Goal: Information Seeking & Learning: Learn about a topic

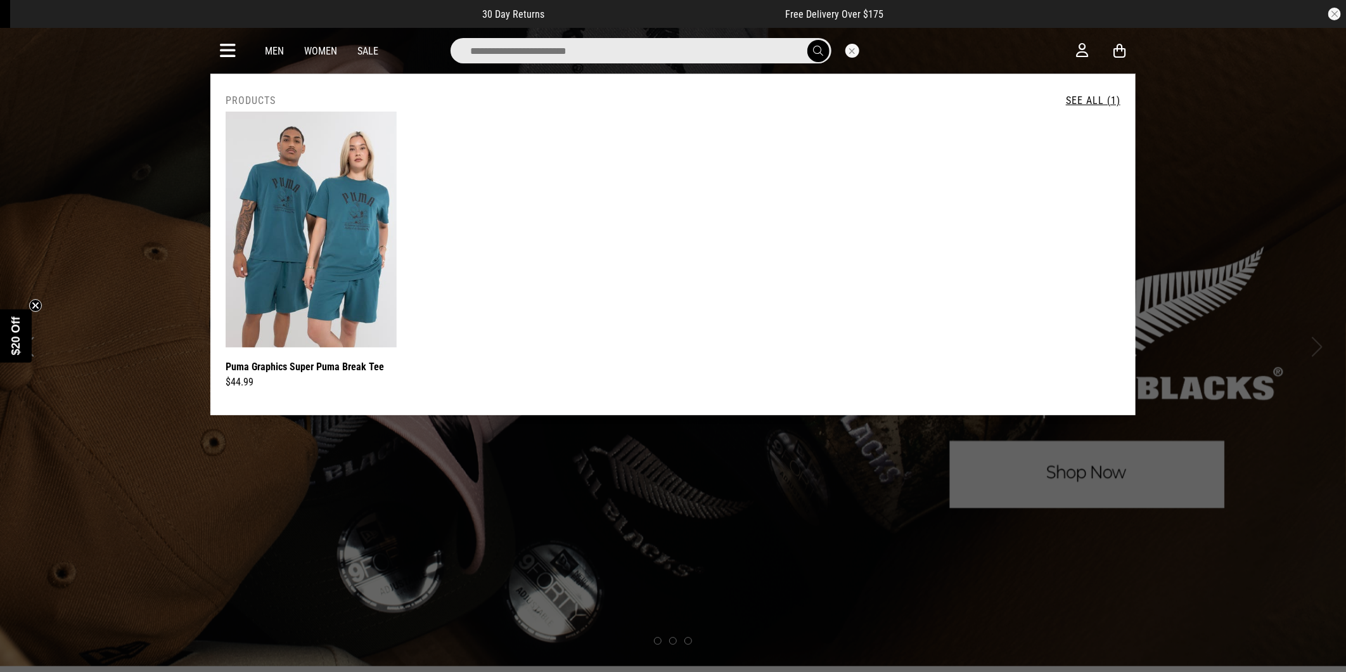
click at [852, 51] on button "Close search" at bounding box center [852, 51] width 14 height 14
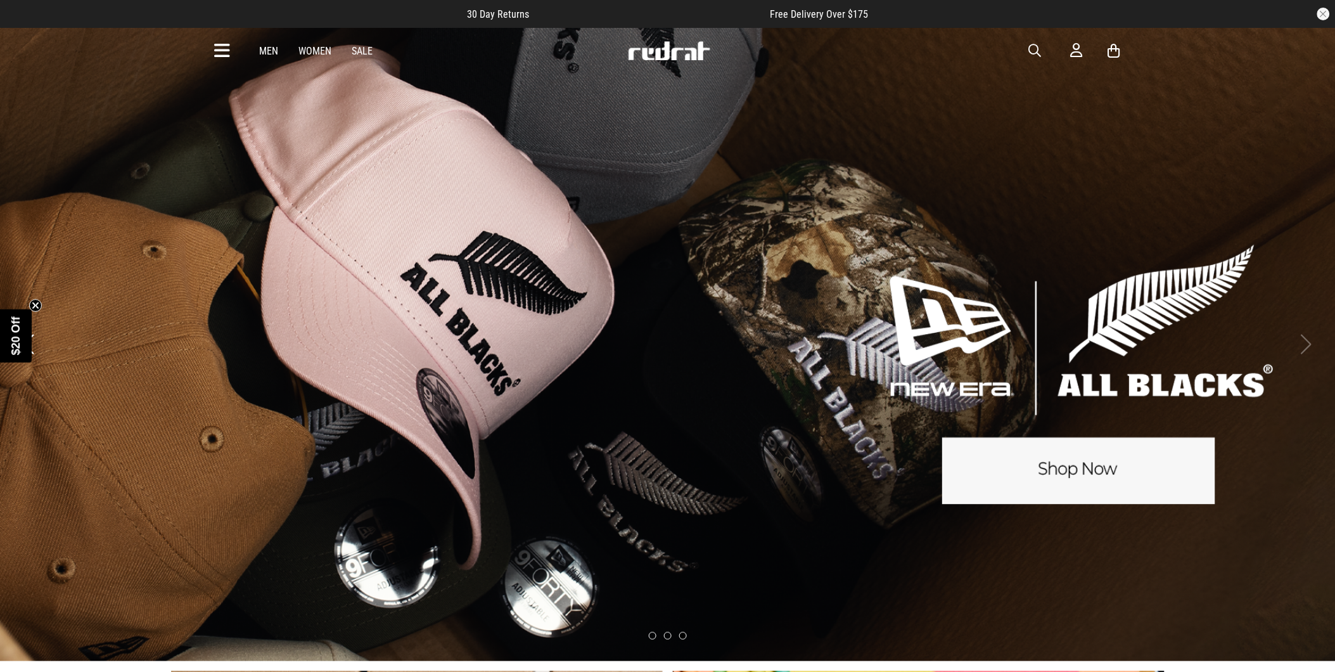
click at [220, 49] on icon at bounding box center [223, 51] width 16 height 21
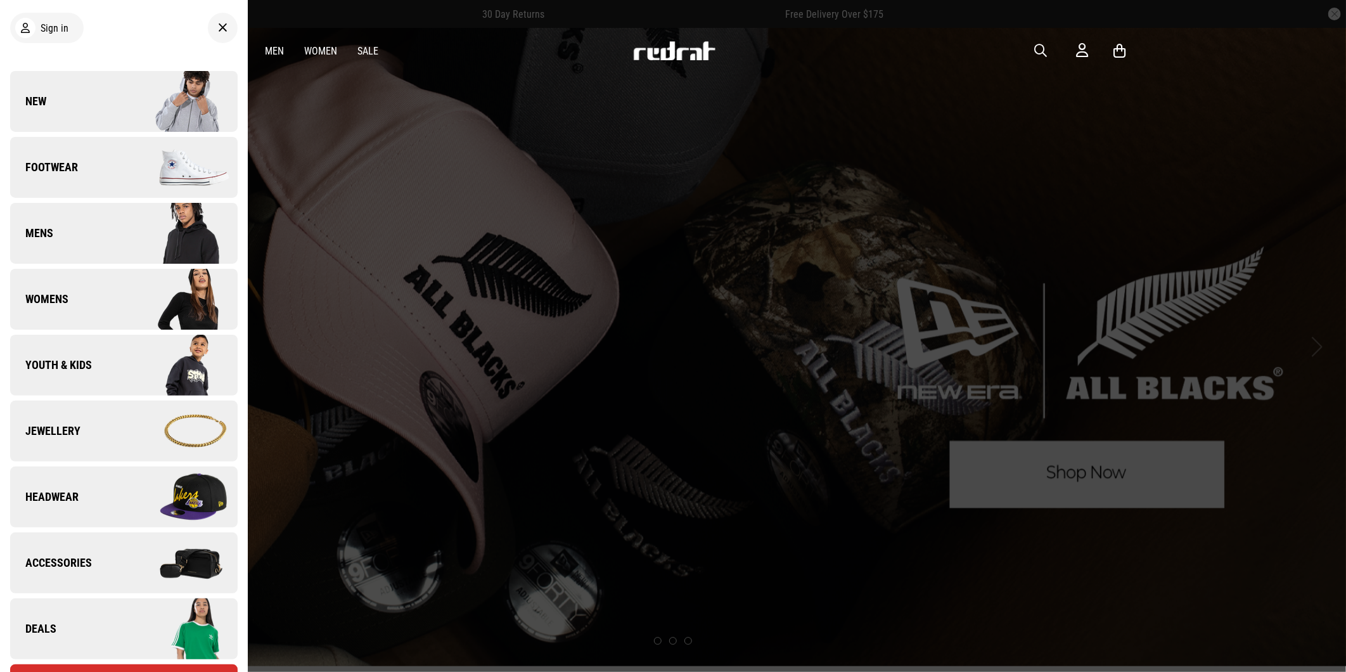
click at [83, 89] on link "New" at bounding box center [123, 101] width 227 height 61
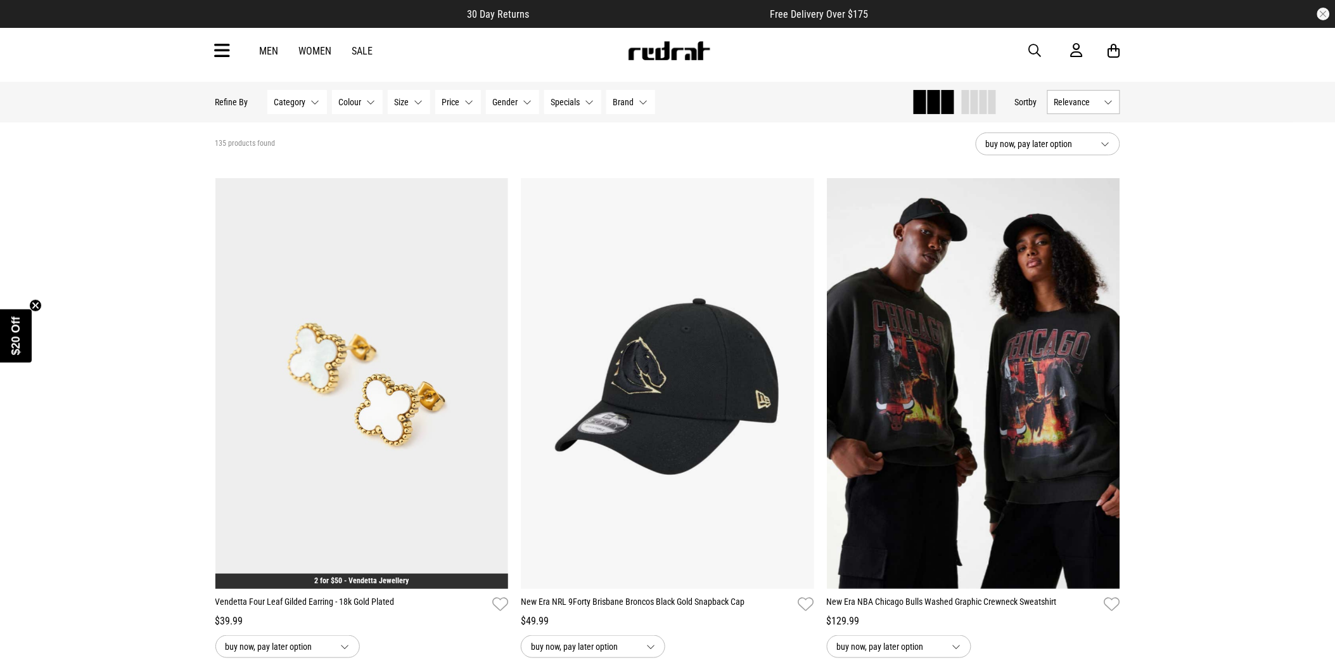
scroll to position [70, 0]
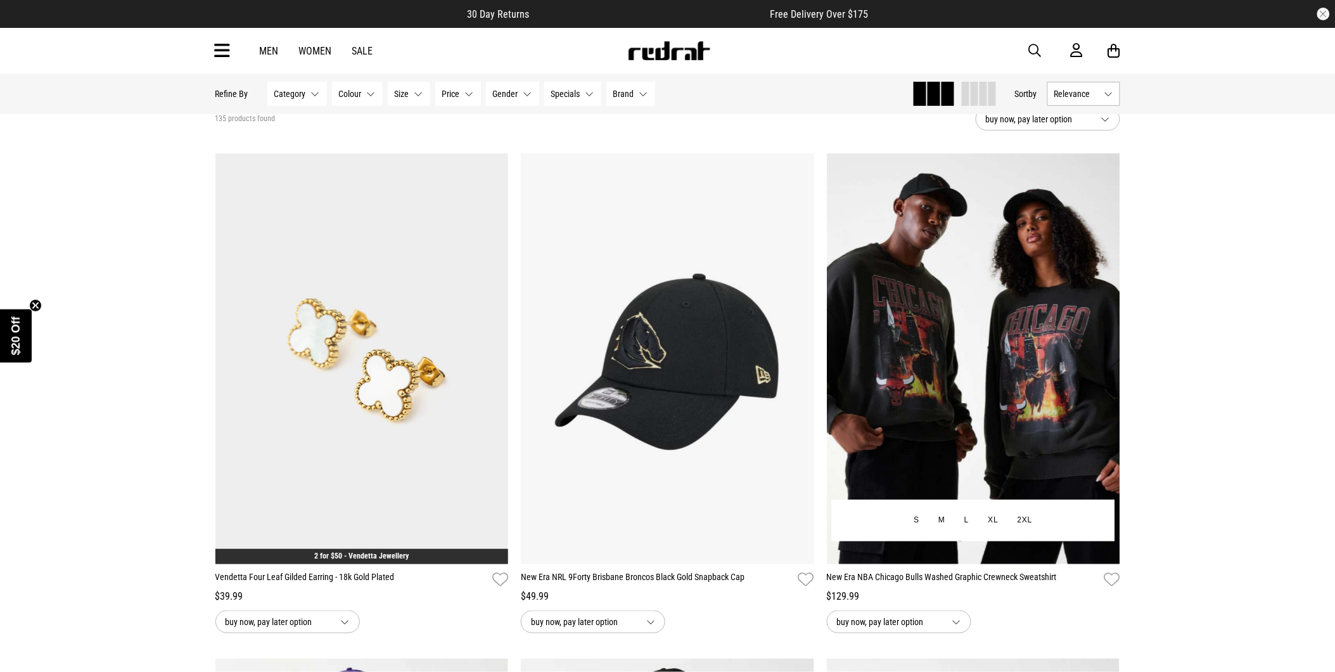
click at [1040, 430] on img at bounding box center [973, 358] width 293 height 411
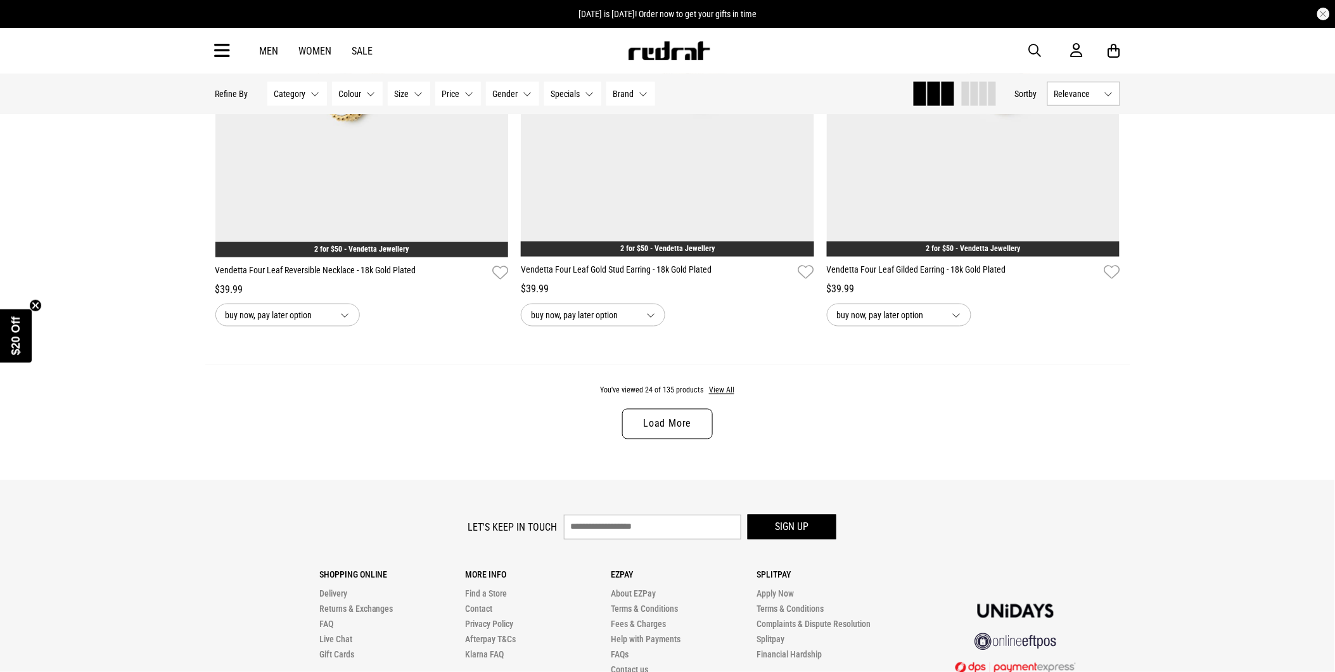
scroll to position [3942, 0]
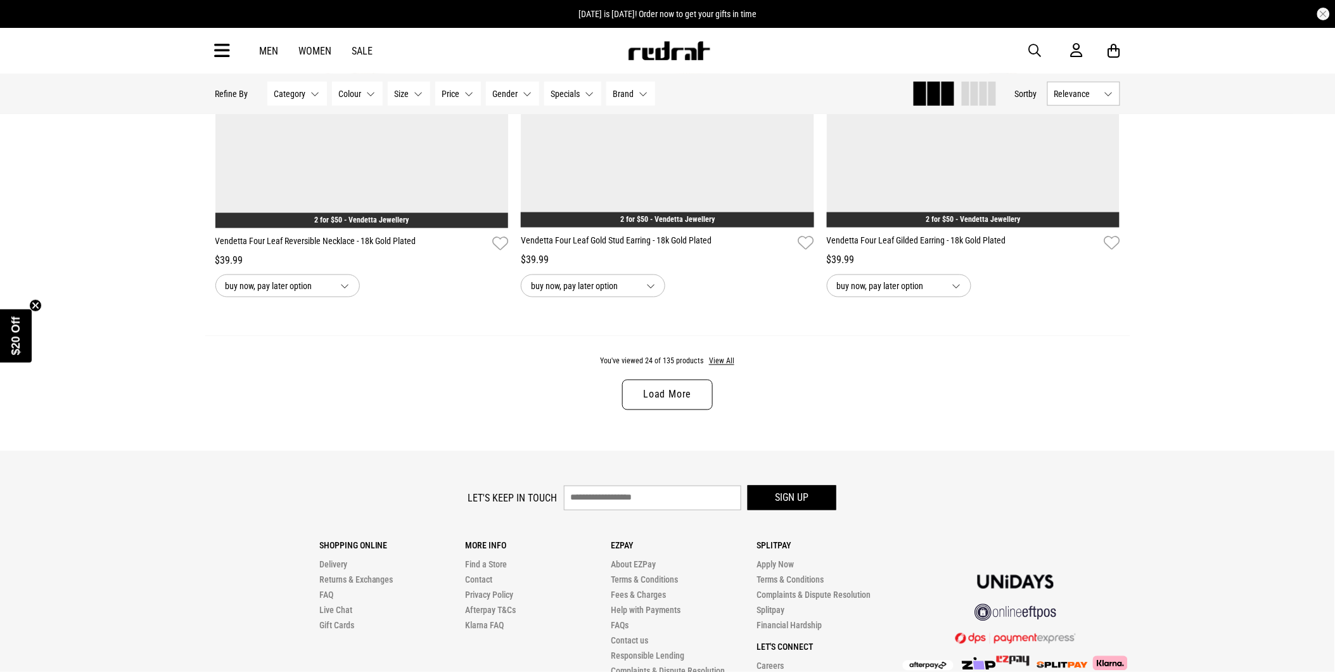
click at [660, 404] on link "Load More" at bounding box center [667, 394] width 90 height 30
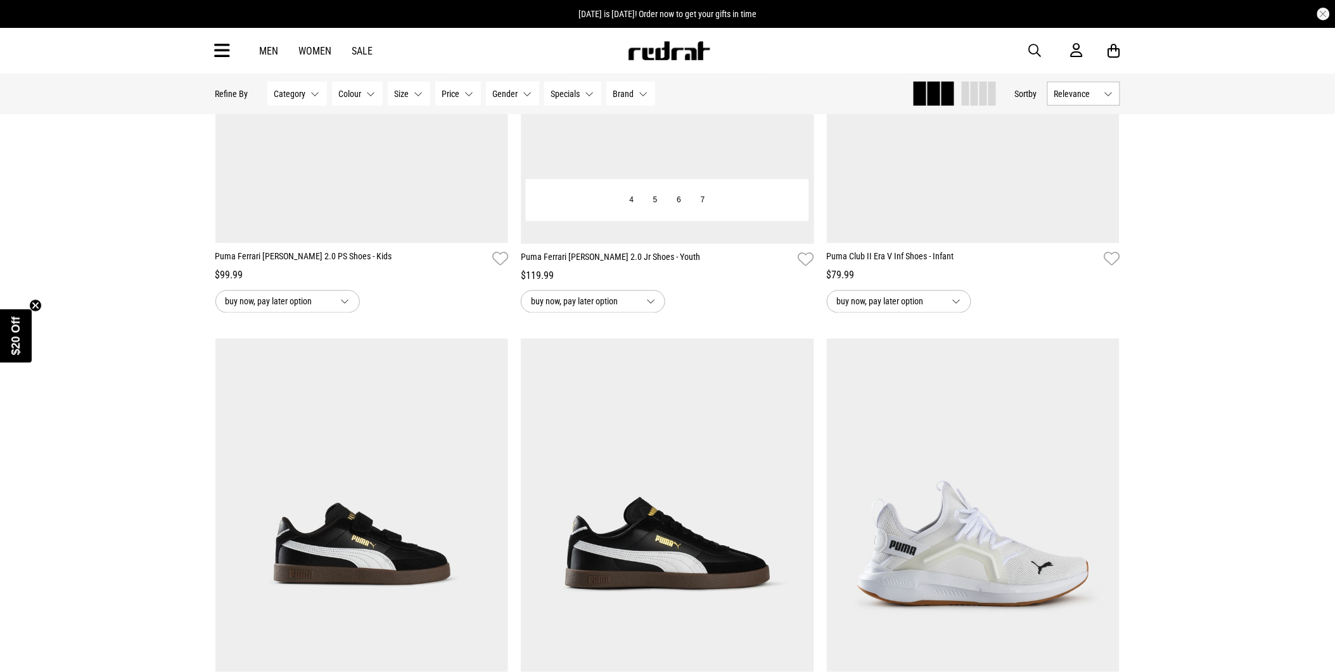
scroll to position [7813, 0]
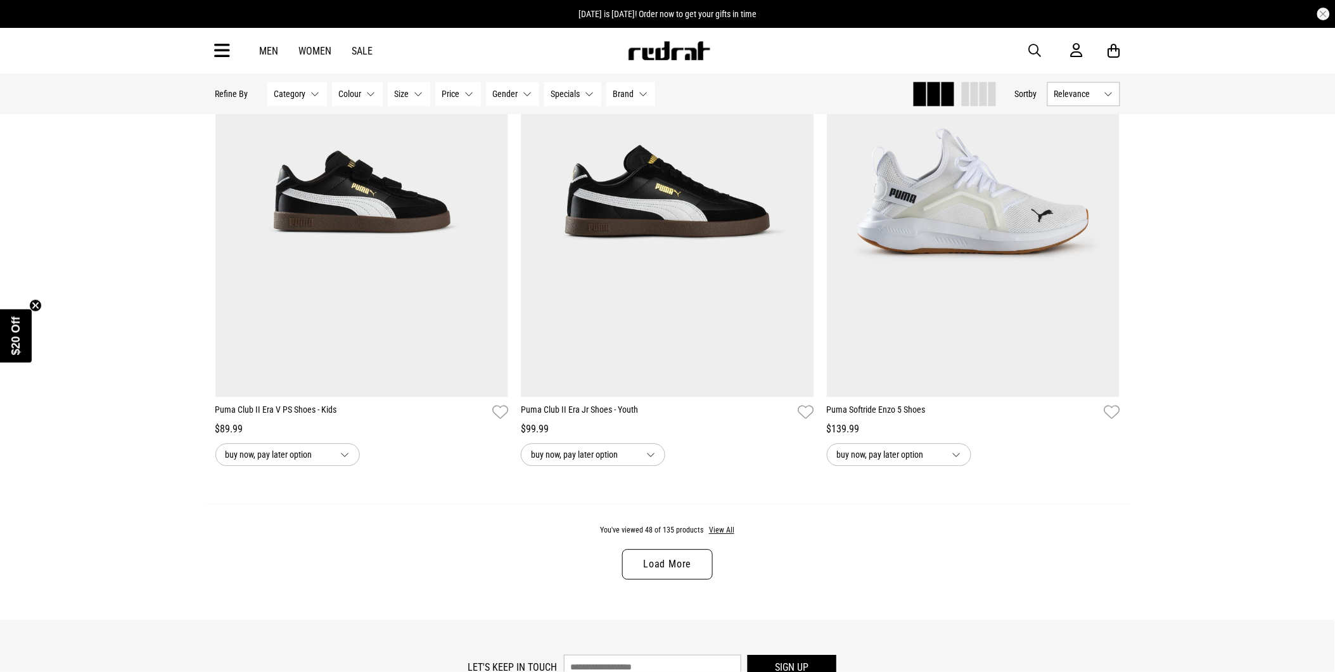
click at [687, 579] on link "Load More" at bounding box center [667, 564] width 90 height 30
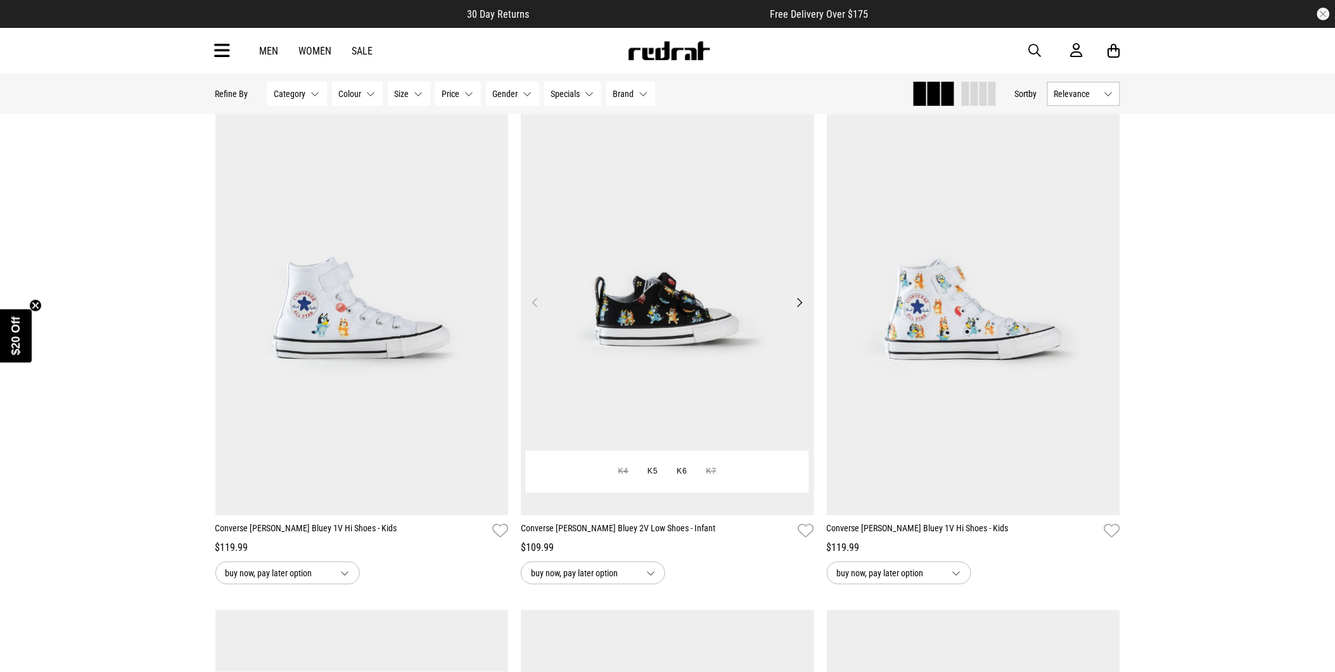
scroll to position [8728, 0]
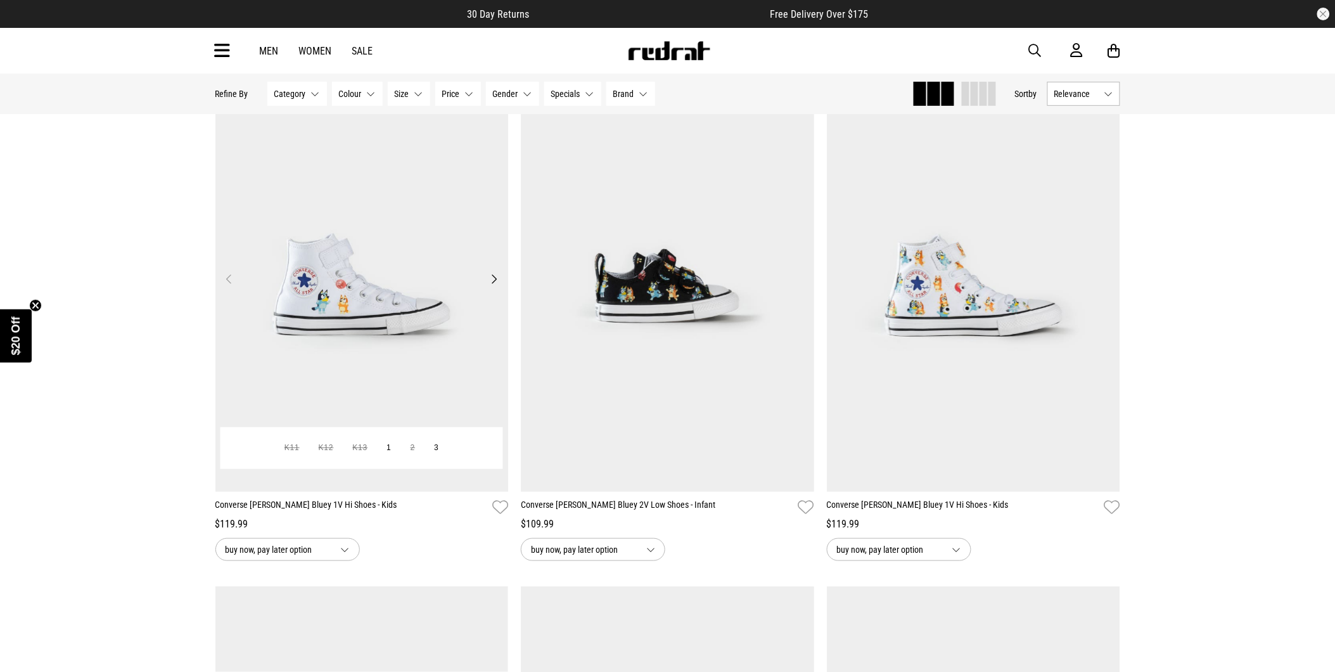
click at [413, 223] on img at bounding box center [361, 286] width 293 height 411
drag, startPoint x: 413, startPoint y: 223, endPoint x: 413, endPoint y: 214, distance: 8.9
click at [413, 223] on img at bounding box center [361, 286] width 293 height 411
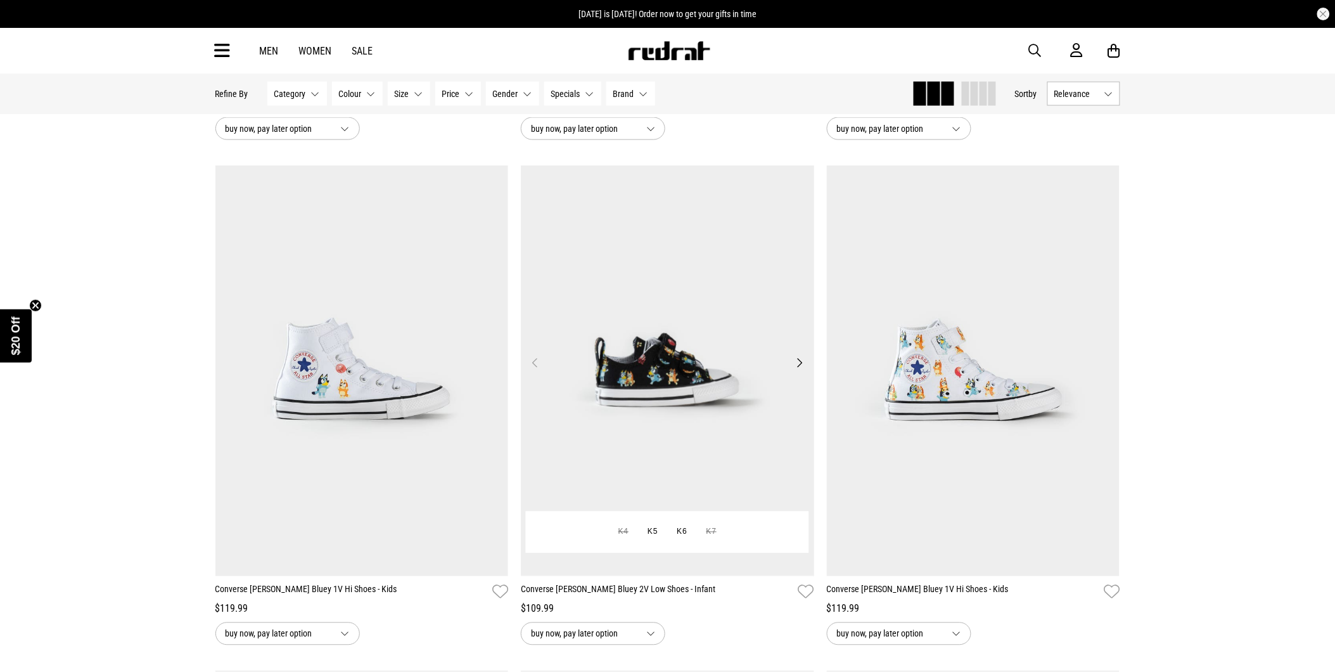
click at [684, 305] on img at bounding box center [667, 370] width 293 height 411
click at [685, 305] on img at bounding box center [667, 370] width 293 height 411
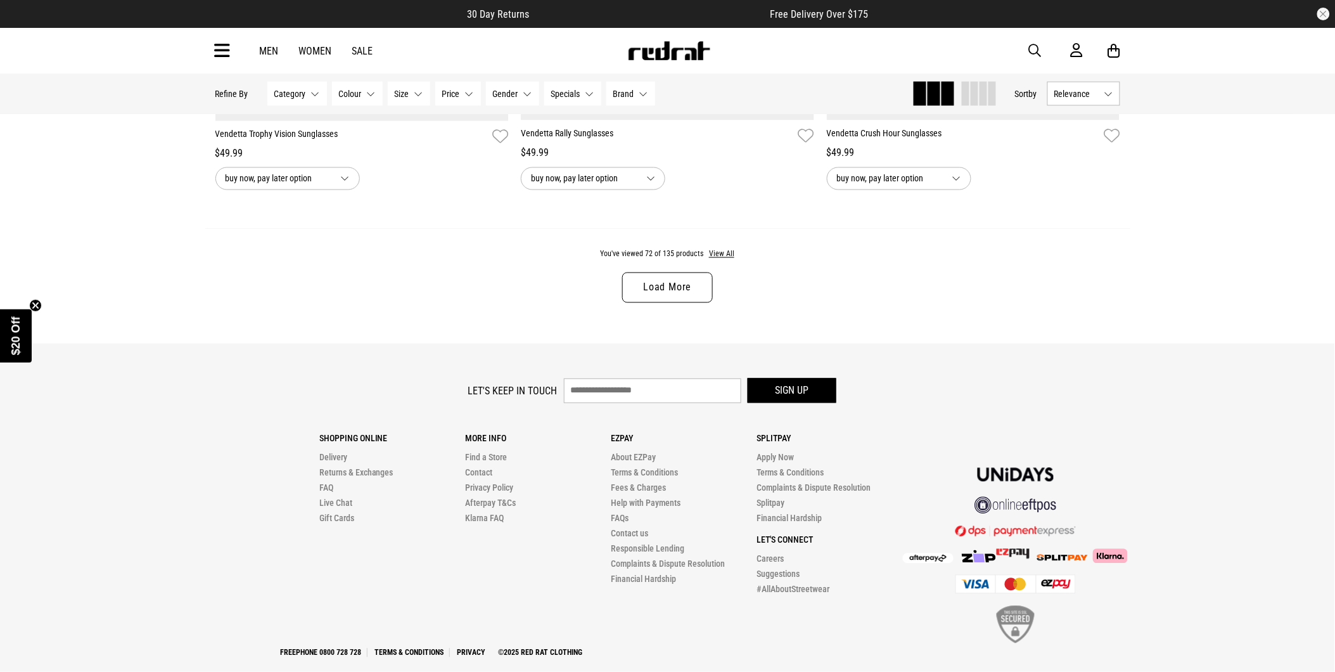
scroll to position [4152, 0]
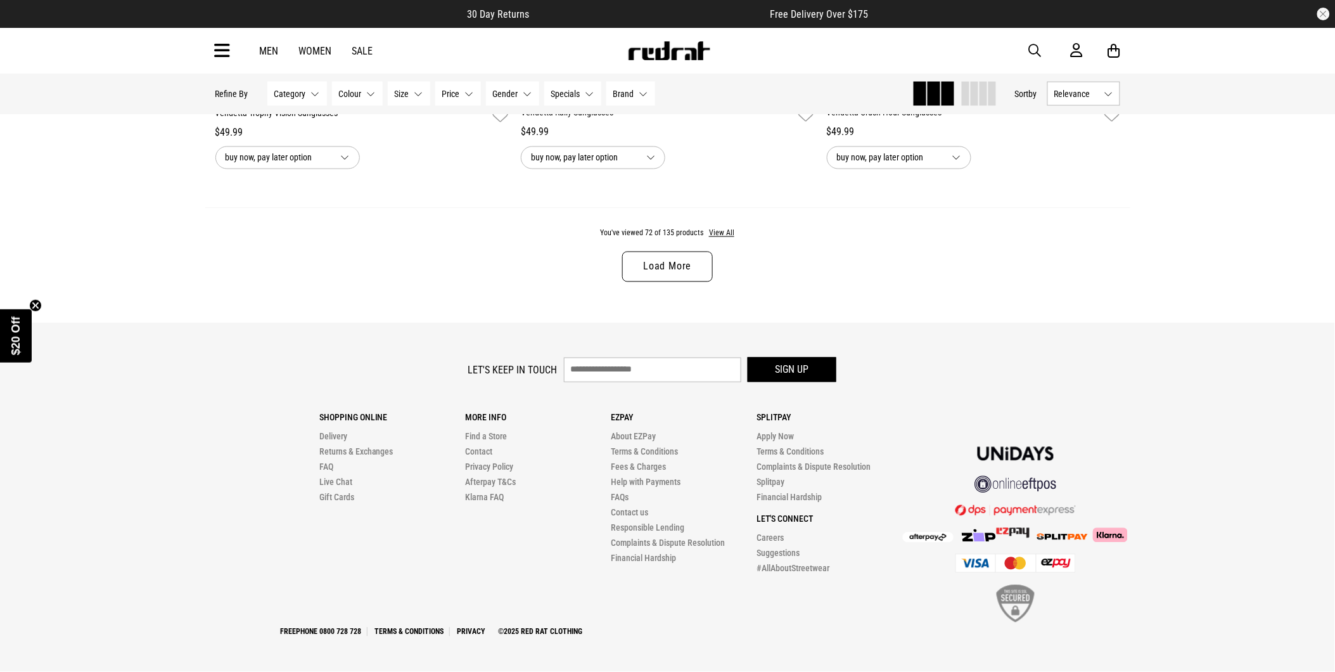
click at [680, 262] on link "Load More" at bounding box center [667, 267] width 90 height 30
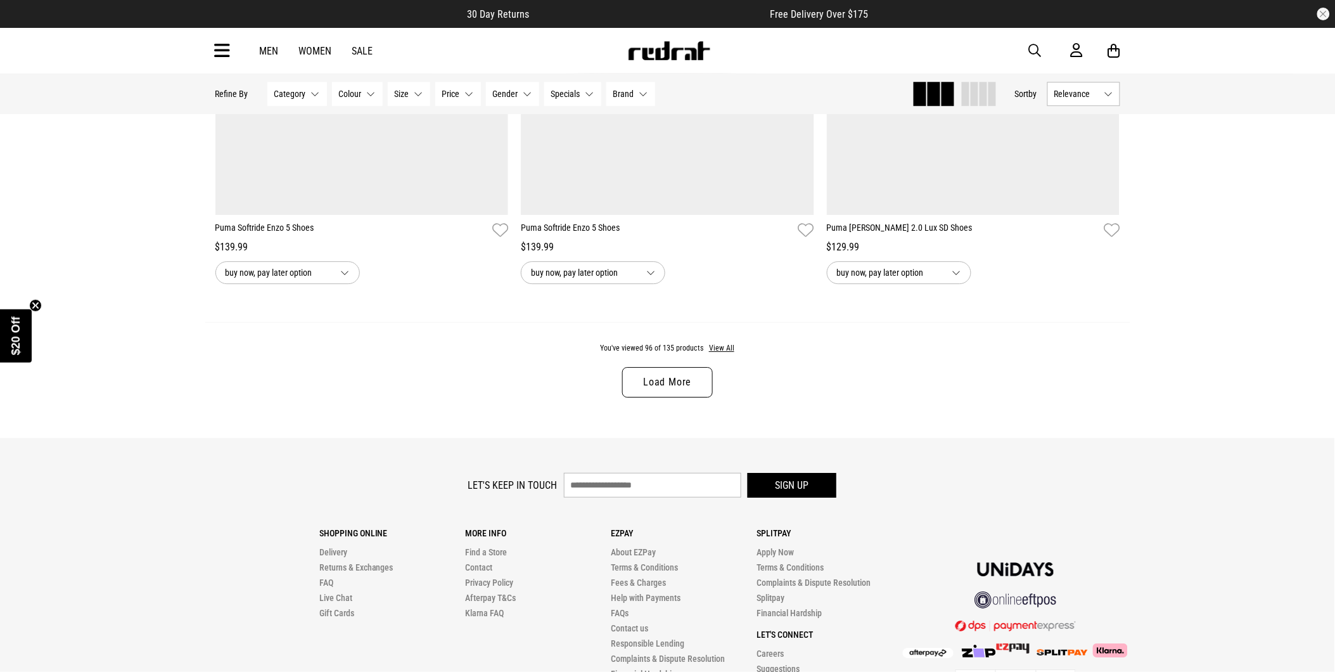
scroll to position [8074, 0]
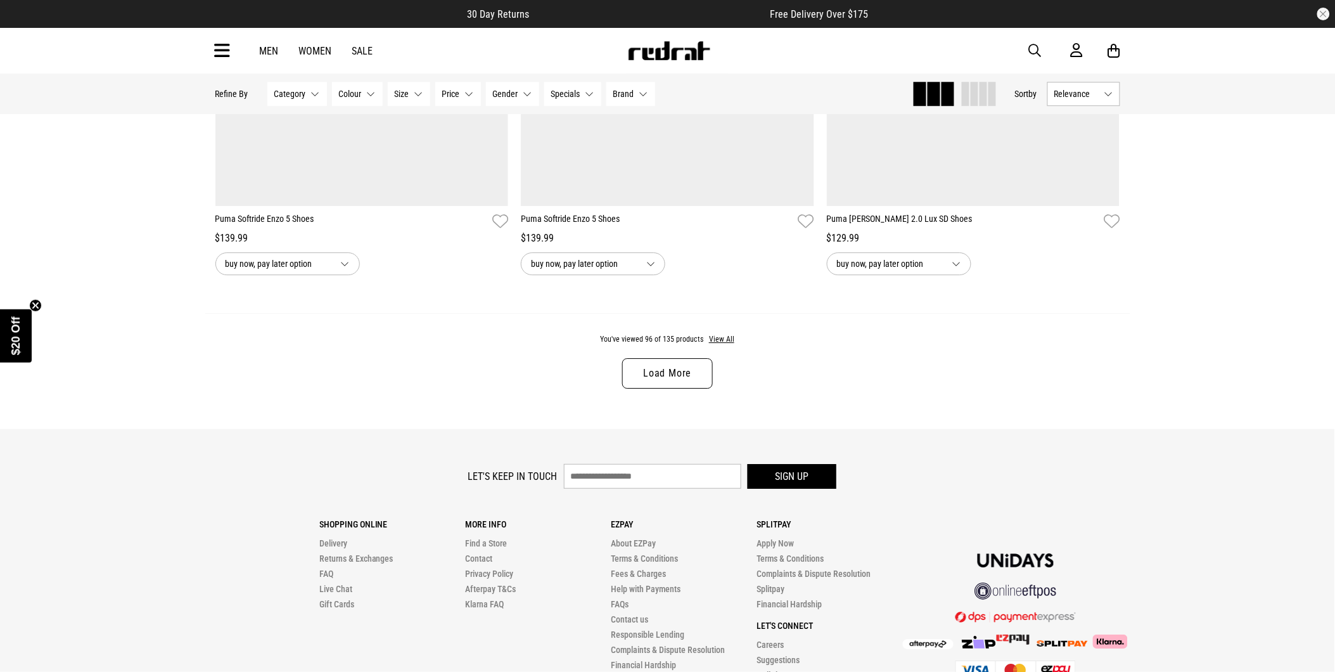
click at [642, 381] on link "Load More" at bounding box center [667, 373] width 90 height 30
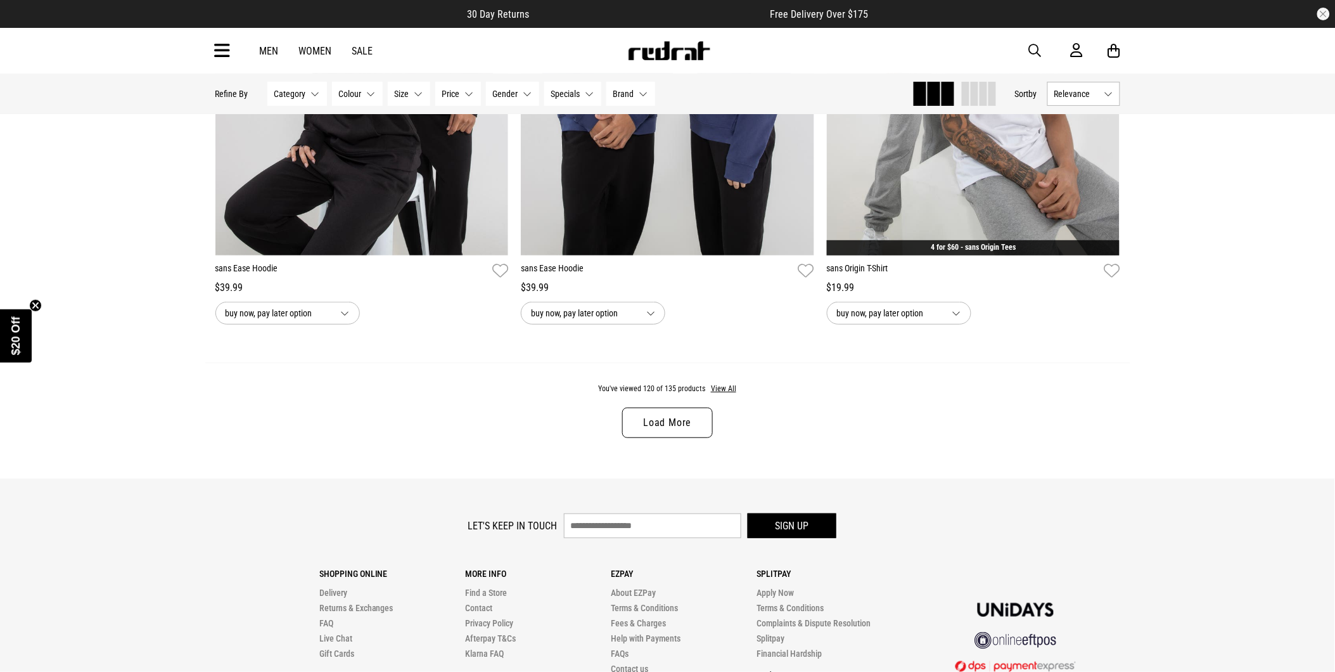
scroll to position [12090, 0]
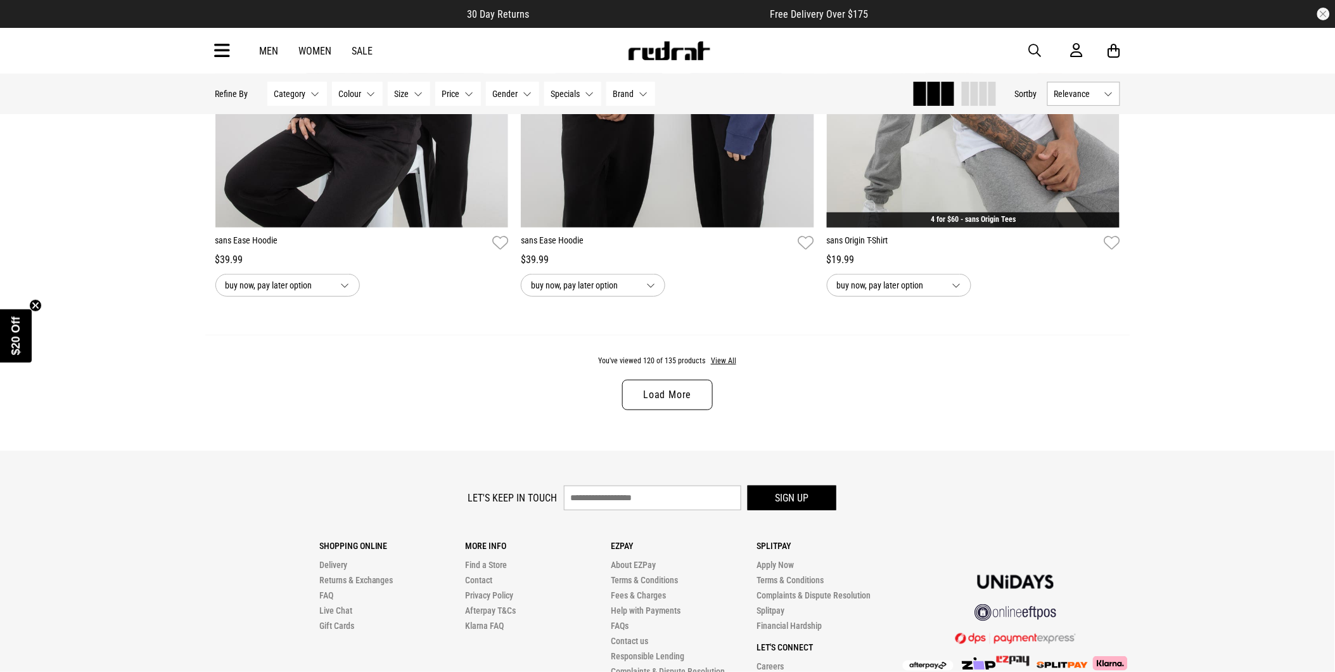
click at [658, 410] on link "Load More" at bounding box center [667, 394] width 90 height 30
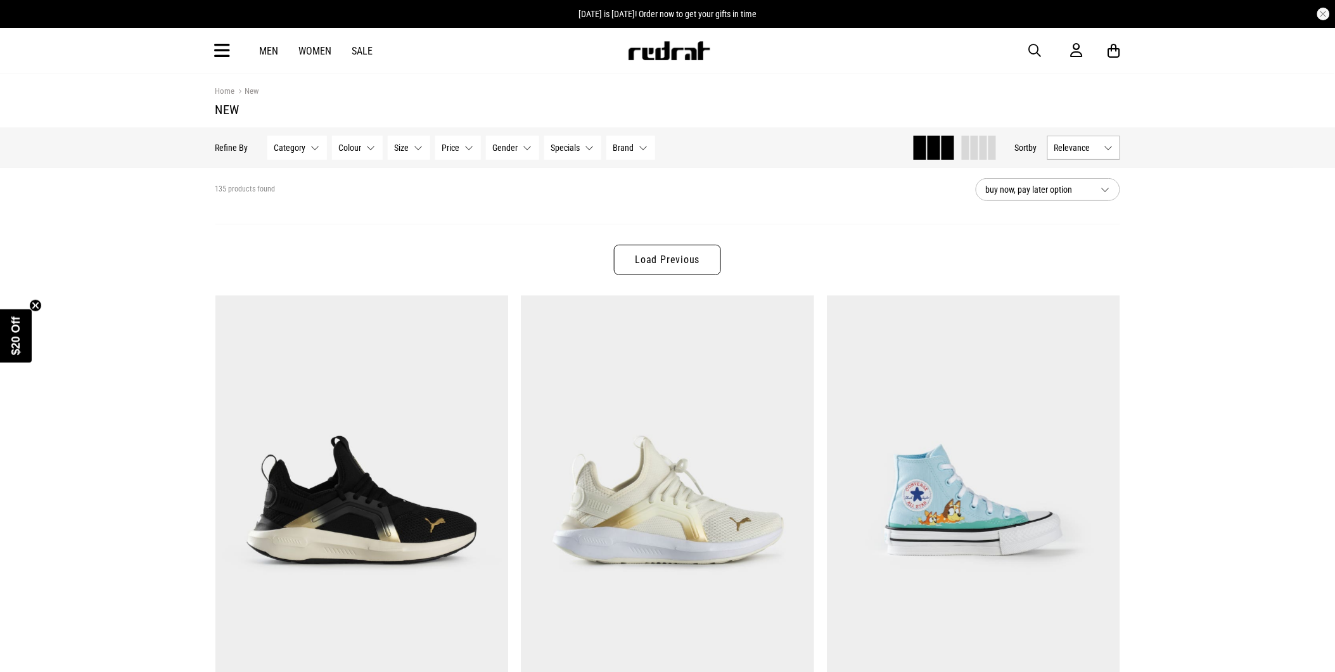
click at [1034, 47] on span "button" at bounding box center [1035, 50] width 13 height 15
type input "*********"
click at [801, 40] on button "submit" at bounding box center [812, 51] width 22 height 22
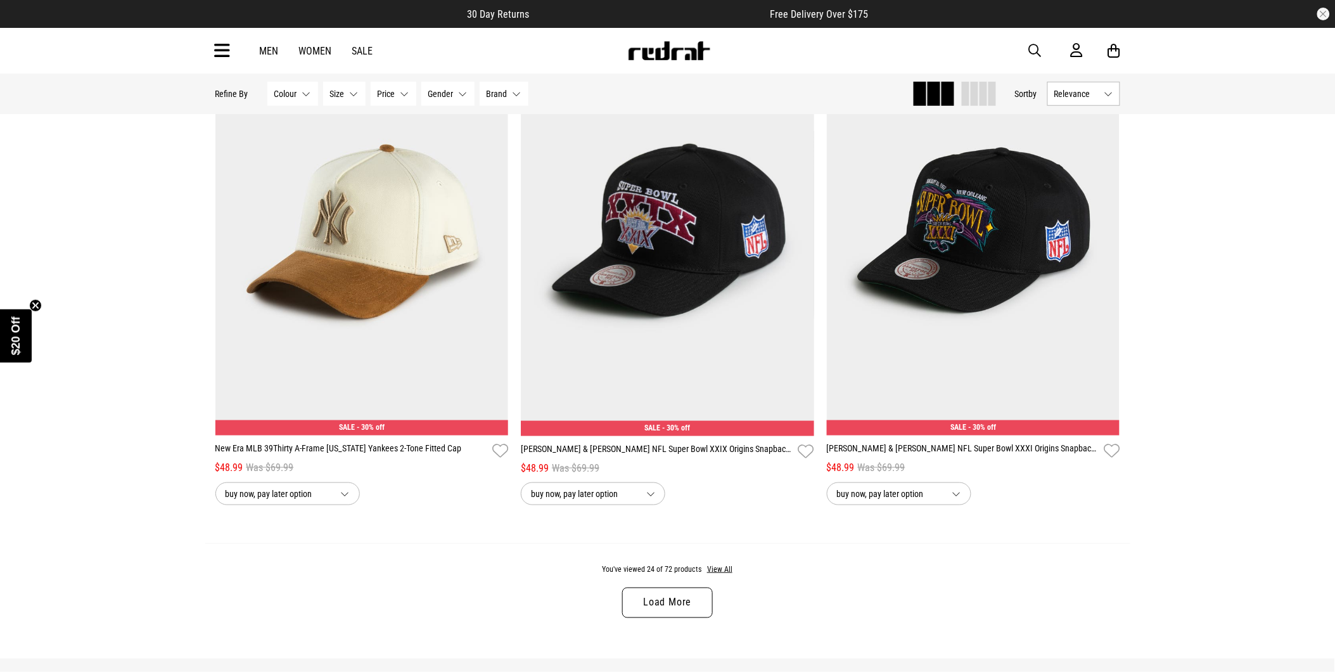
scroll to position [3801, 0]
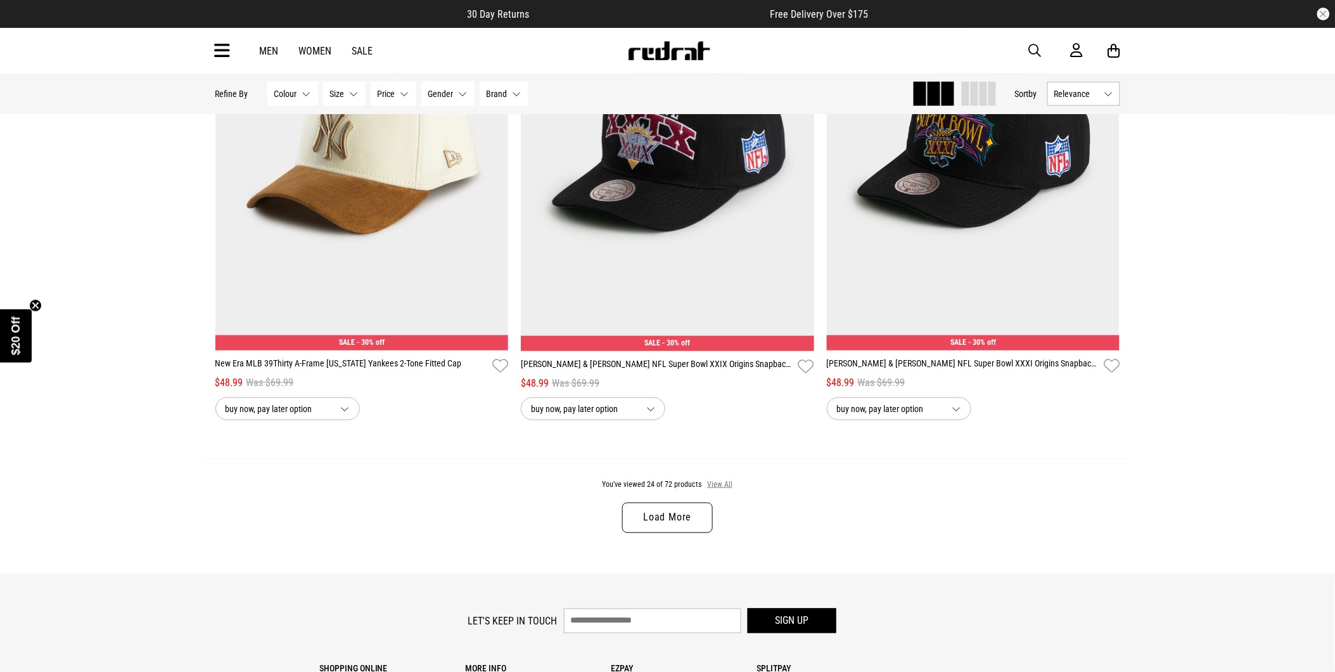
click at [710, 490] on button "View All" at bounding box center [719, 484] width 27 height 11
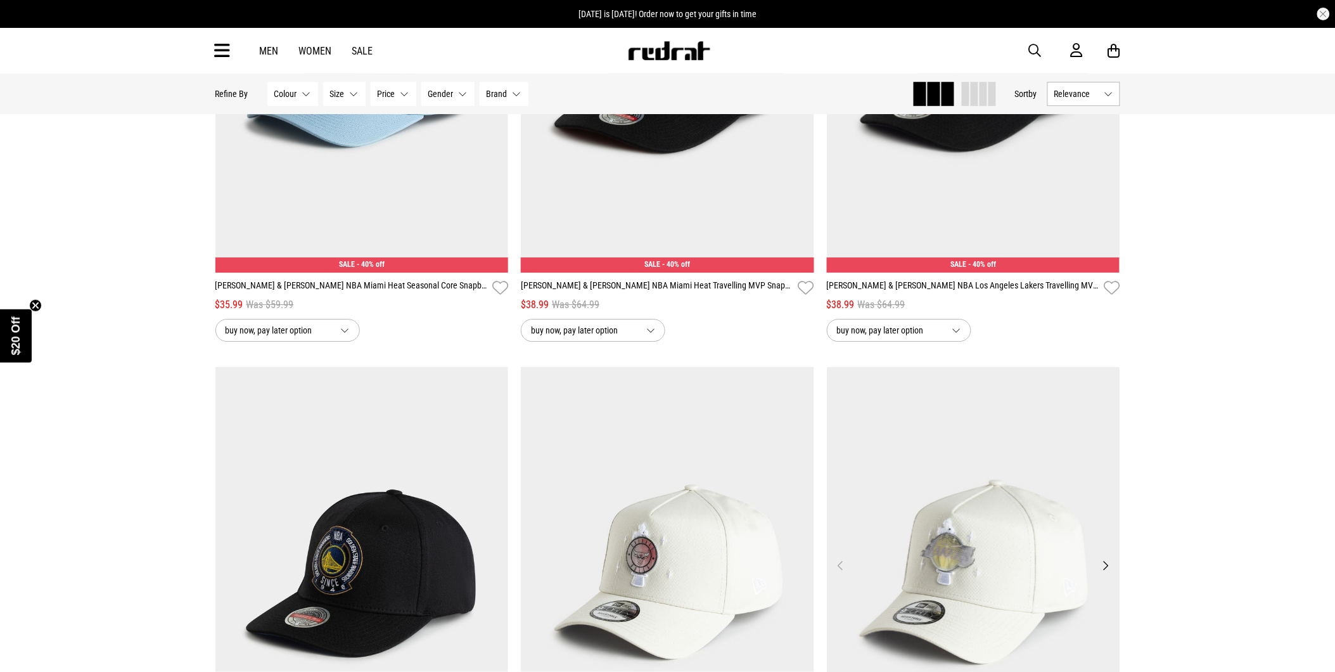
scroll to position [6421, 0]
